Goal: Transaction & Acquisition: Book appointment/travel/reservation

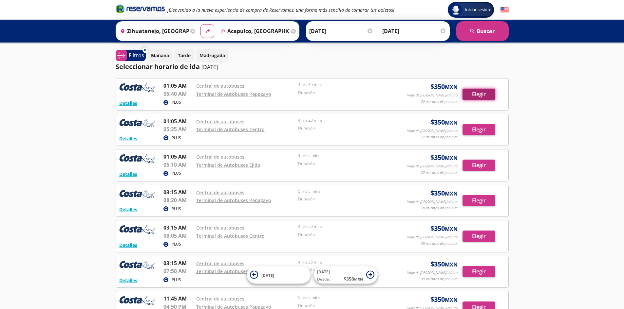
click at [493, 100] on button "Elegir" at bounding box center [478, 94] width 33 height 11
click at [478, 91] on button "Elegir" at bounding box center [478, 94] width 33 height 11
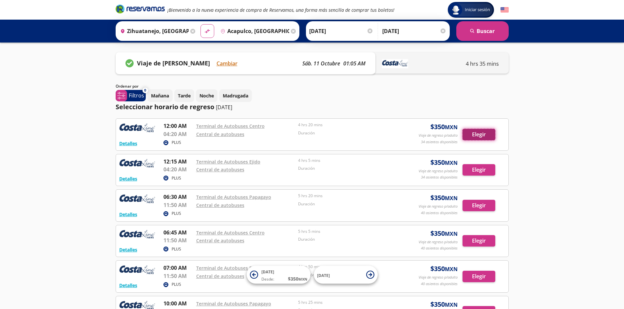
click at [474, 138] on button "Elegir" at bounding box center [478, 134] width 33 height 11
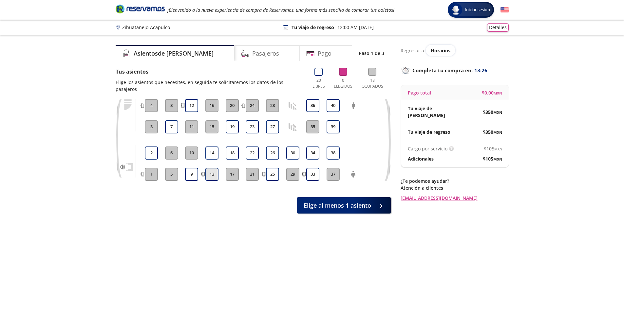
click at [212, 168] on button "13" at bounding box center [211, 174] width 13 height 13
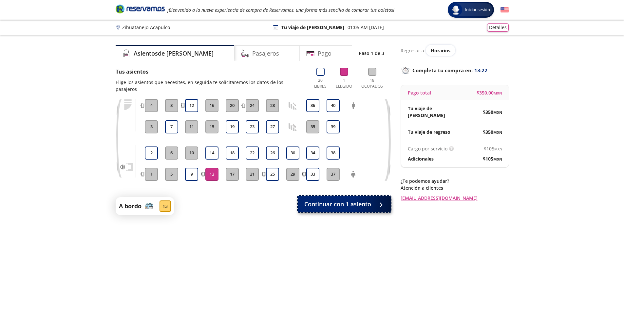
click at [370, 200] on span "Continuar con 1 asiento" at bounding box center [337, 204] width 67 height 9
click at [213, 168] on button "13" at bounding box center [211, 174] width 13 height 13
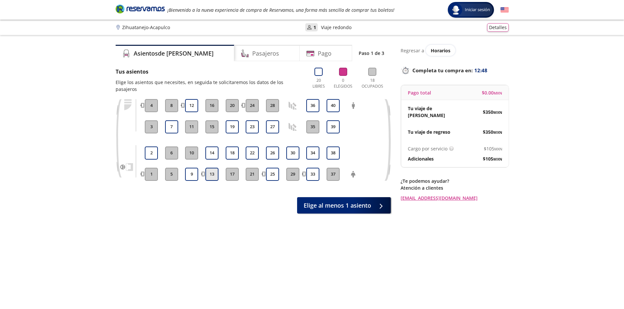
click at [212, 168] on button "13" at bounding box center [211, 174] width 13 height 13
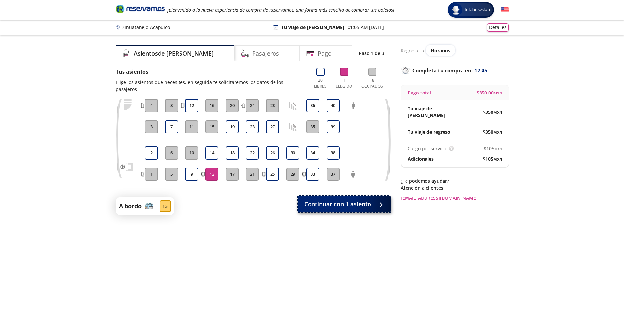
click at [332, 200] on span "Continuar con 1 asiento" at bounding box center [337, 204] width 67 height 9
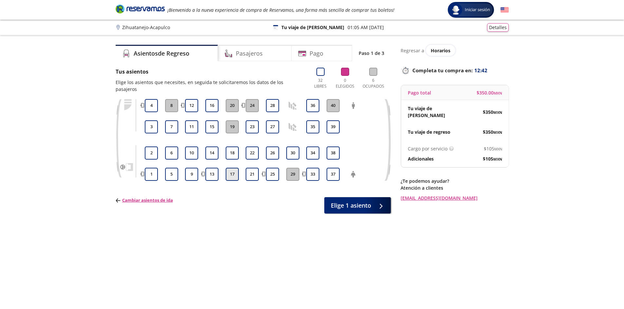
click at [237, 168] on button "17" at bounding box center [232, 174] width 13 height 13
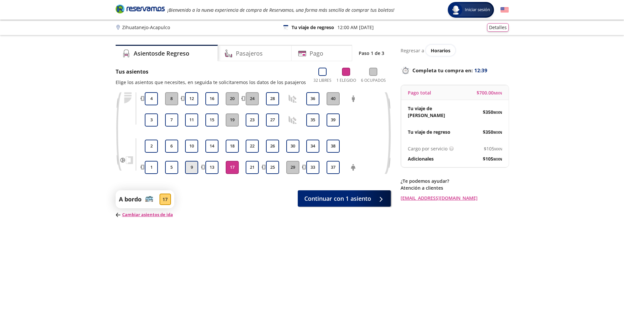
click at [191, 168] on button "9" at bounding box center [191, 167] width 13 height 13
click at [360, 196] on span "Continuar con 1 asiento" at bounding box center [337, 197] width 67 height 9
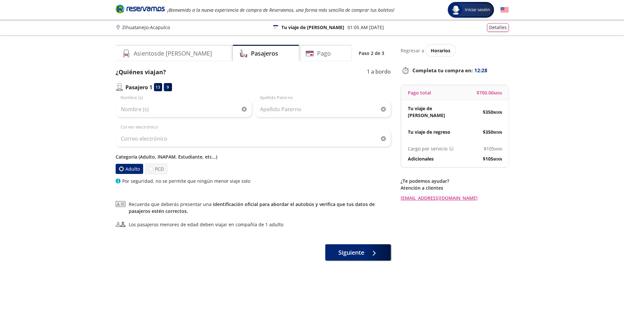
click at [127, 169] on label "Adulto" at bounding box center [128, 169] width 27 height 10
click at [123, 169] on input "Adulto" at bounding box center [121, 169] width 4 height 4
click at [145, 108] on input "Nombre (s)" at bounding box center [184, 109] width 136 height 16
type input "jazmin"
click at [289, 112] on input "Apellido Paterno" at bounding box center [323, 109] width 136 height 16
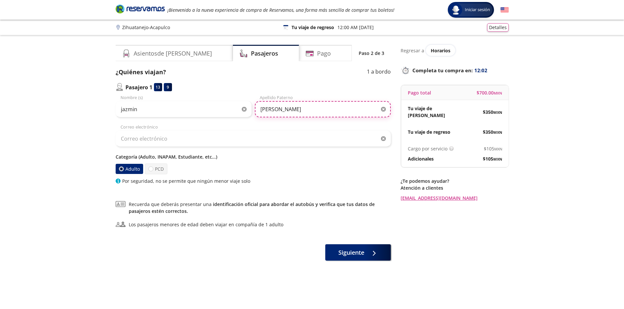
type input "[PERSON_NAME]"
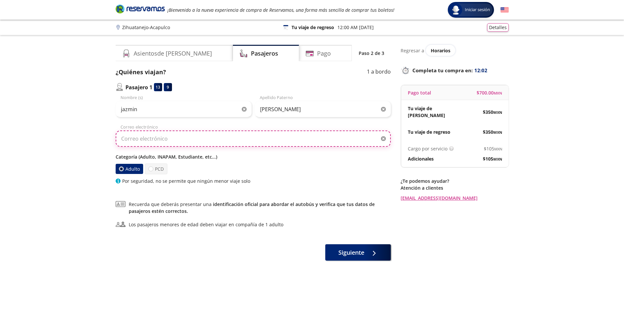
click at [163, 142] on input "Correo electrónico" at bounding box center [253, 139] width 275 height 16
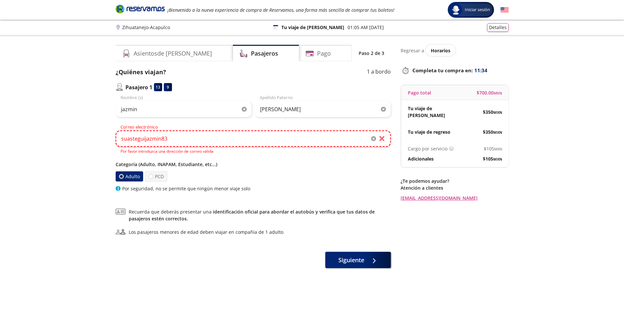
click at [178, 147] on input "suasteguijazmin83" at bounding box center [253, 139] width 275 height 16
paste input "@"
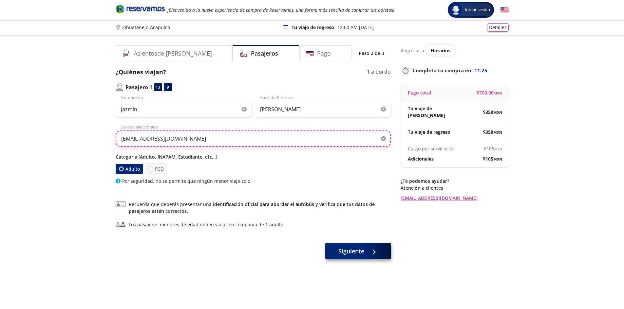
type input "[EMAIL_ADDRESS][DOMAIN_NAME]"
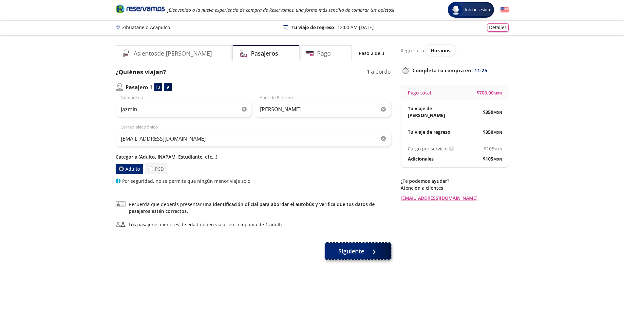
click at [350, 252] on span "Siguiente" at bounding box center [351, 251] width 26 height 9
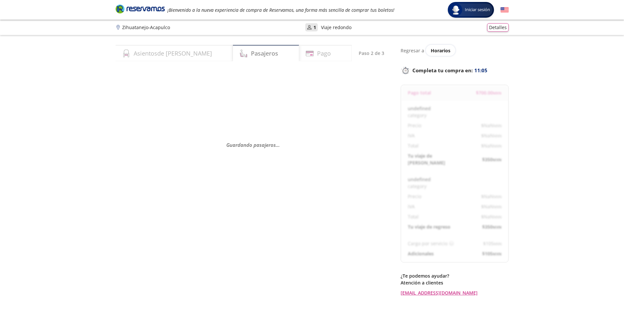
select select "MX"
